Goal: Find specific page/section: Find specific page/section

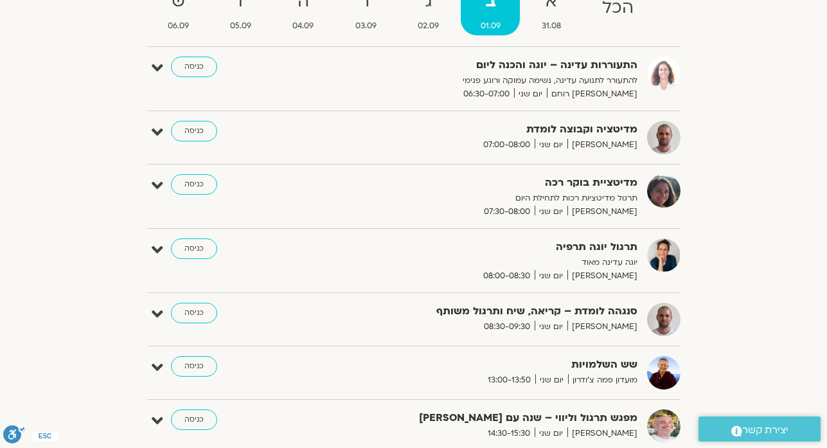
scroll to position [165, 0]
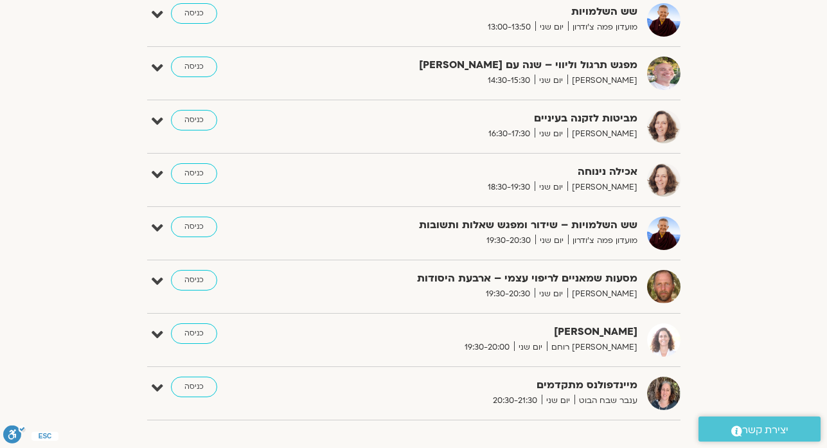
scroll to position [499, 0]
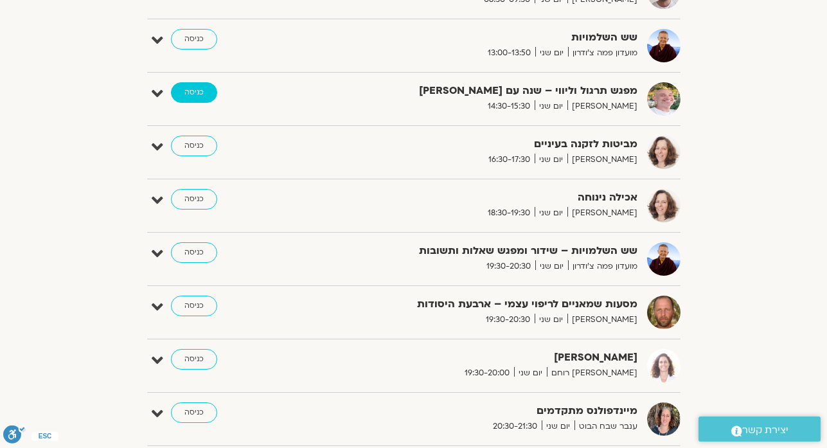
click at [204, 85] on link "כניסה" at bounding box center [194, 92] width 46 height 21
click at [205, 84] on link "כניסה" at bounding box center [194, 92] width 46 height 21
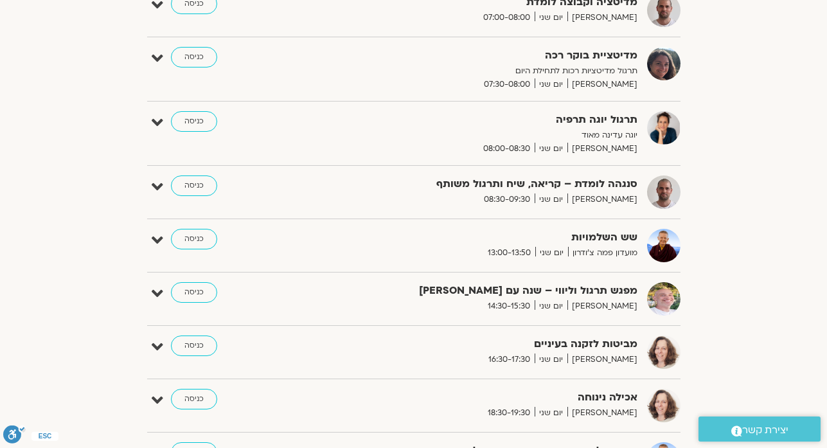
scroll to position [309, 0]
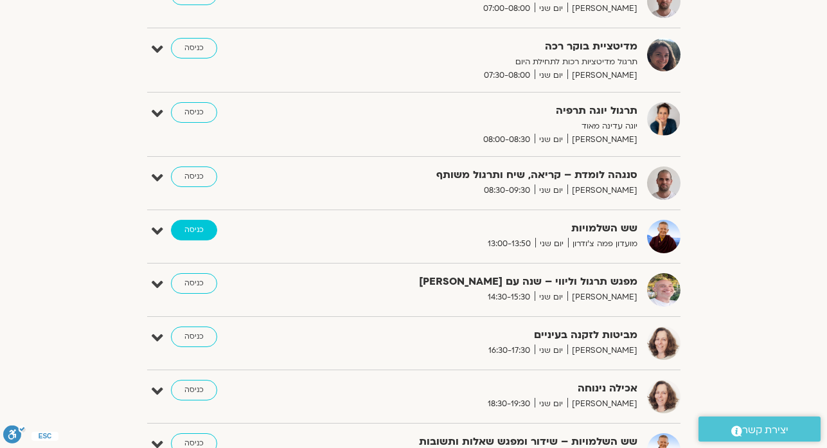
click at [207, 233] on link "כניסה" at bounding box center [194, 230] width 46 height 21
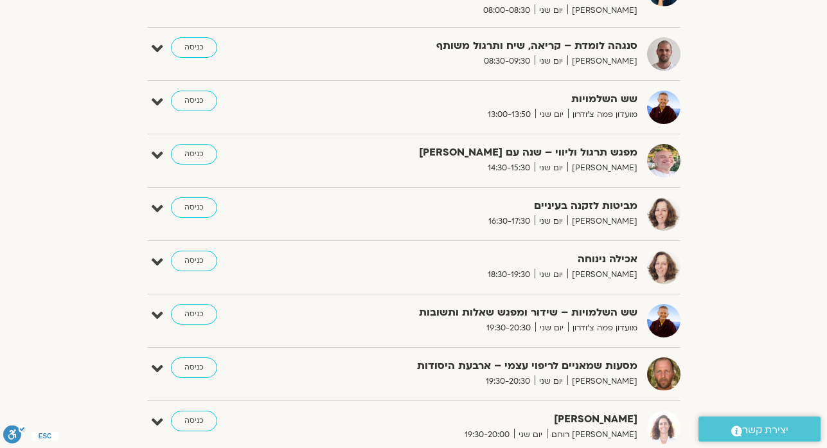
scroll to position [433, 0]
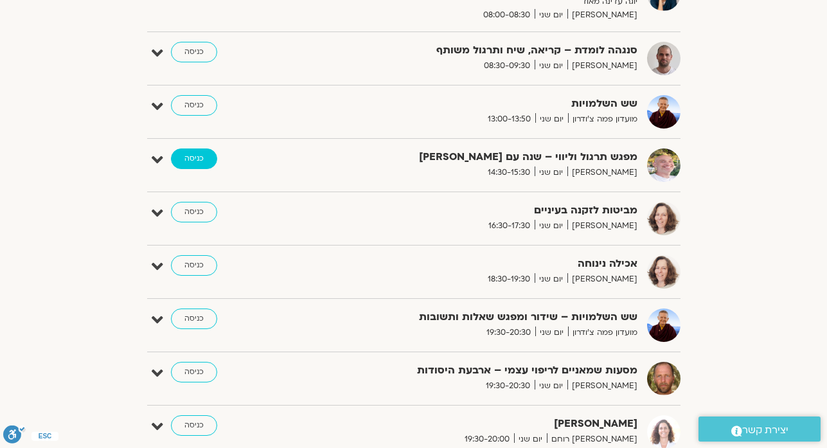
click at [190, 167] on link "כניסה" at bounding box center [194, 158] width 46 height 21
